Goal: Check status

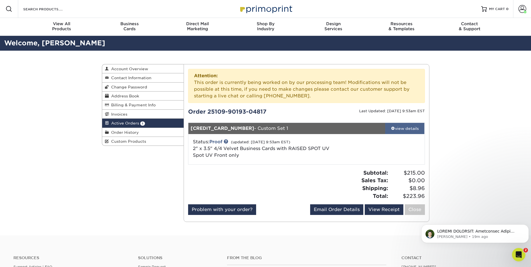
click at [408, 133] on link "view details" at bounding box center [404, 128] width 39 height 11
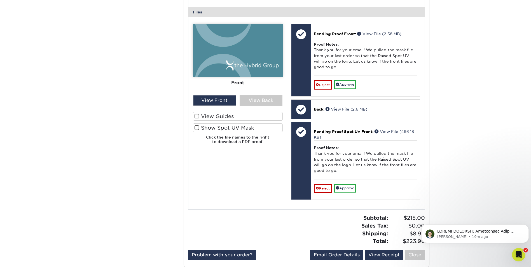
scroll to position [252, 0]
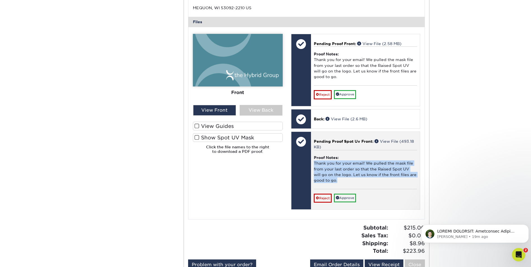
drag, startPoint x: 347, startPoint y: 180, endPoint x: 314, endPoint y: 164, distance: 36.7
click at [314, 164] on div "Proof Notes: Thank you for your email! We pulled the mask file from your last o…" at bounding box center [365, 169] width 103 height 39
copy div "Thank you for your email! We pulled the mask file from your last order so that …"
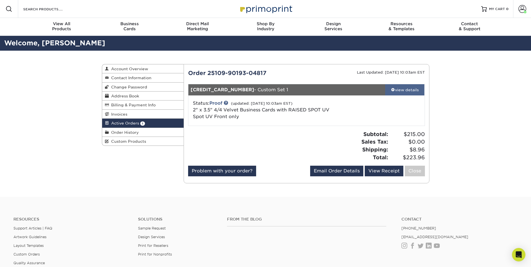
click at [395, 93] on link "view details" at bounding box center [404, 89] width 39 height 11
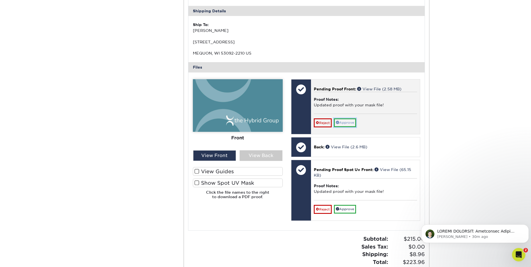
click at [343, 123] on link "Approve" at bounding box center [345, 122] width 22 height 9
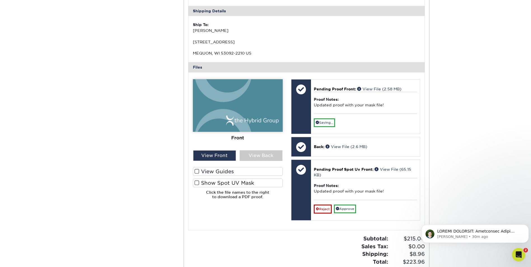
click at [198, 182] on span at bounding box center [196, 182] width 5 height 5
click at [0, 0] on input "Show Spot UV Mask" at bounding box center [0, 0] width 0 height 0
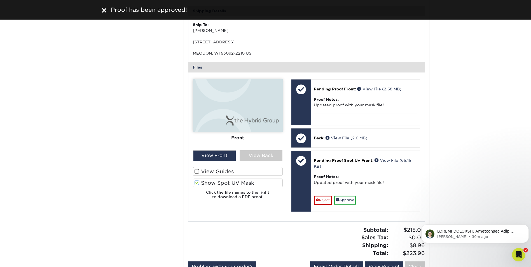
click at [198, 182] on span at bounding box center [196, 182] width 5 height 5
click at [0, 0] on input "Show Spot UV Mask" at bounding box center [0, 0] width 0 height 0
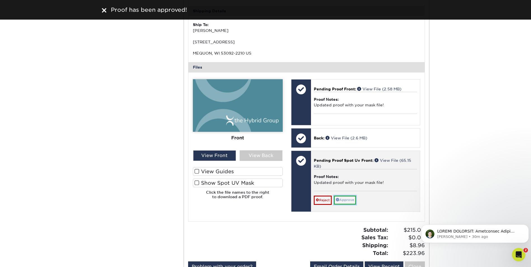
click at [339, 200] on span at bounding box center [337, 199] width 3 height 3
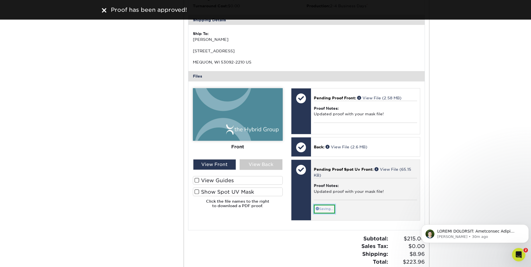
scroll to position [168, 0]
